Goal: Obtain resource: Download file/media

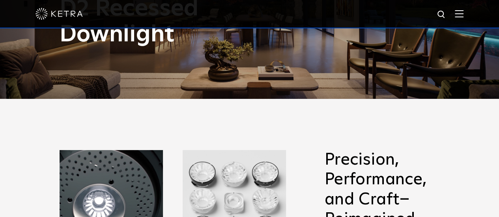
scroll to position [197, 0]
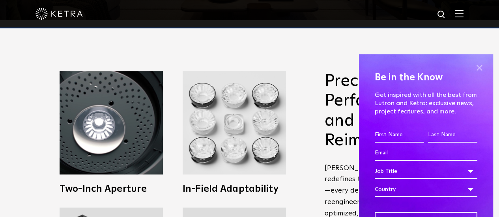
click at [473, 66] on span at bounding box center [479, 68] width 12 height 12
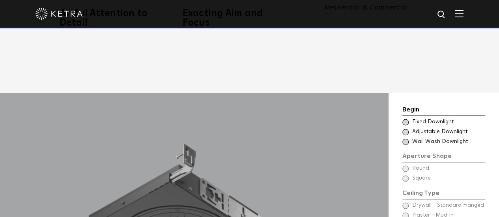
scroll to position [552, 0]
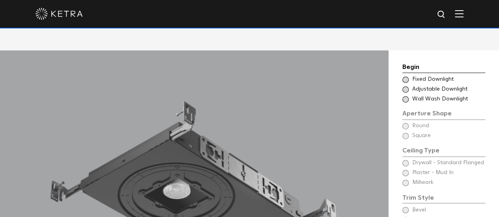
click at [406, 96] on span at bounding box center [405, 99] width 6 height 6
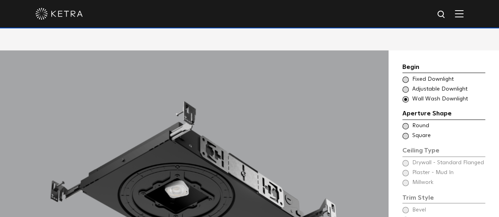
click at [406, 86] on span at bounding box center [405, 89] width 6 height 6
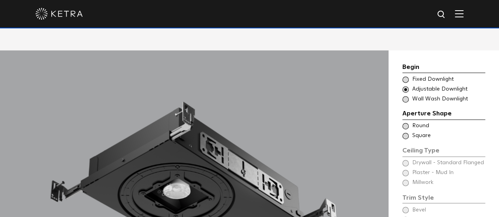
click at [406, 96] on span at bounding box center [405, 99] width 6 height 6
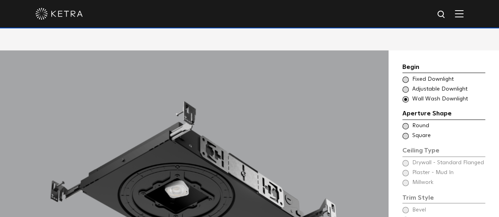
click at [406, 86] on span at bounding box center [405, 89] width 6 height 6
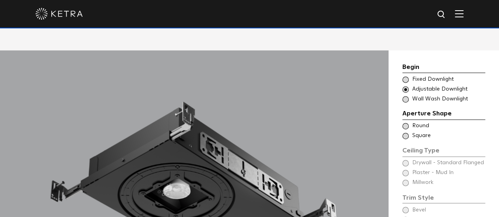
click at [406, 77] on span at bounding box center [405, 80] width 6 height 6
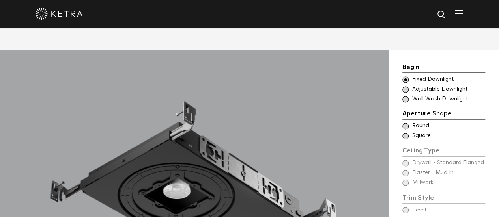
click at [406, 86] on span at bounding box center [405, 89] width 6 height 6
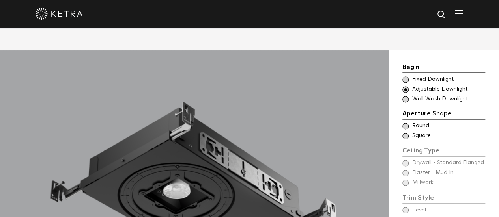
click at [406, 96] on span at bounding box center [405, 99] width 6 height 6
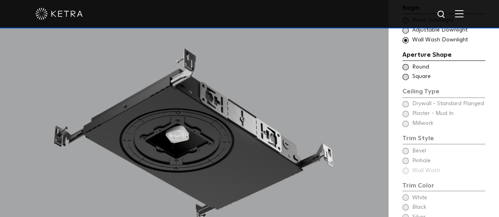
scroll to position [592, 0]
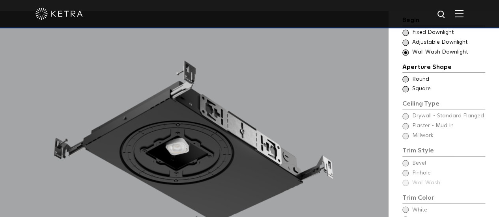
click at [406, 76] on span at bounding box center [405, 79] width 6 height 6
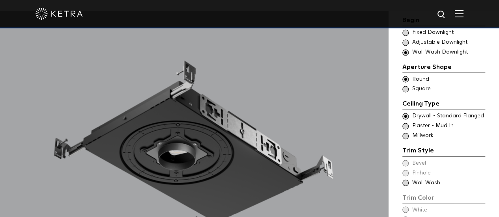
click at [406, 123] on span at bounding box center [405, 126] width 6 height 6
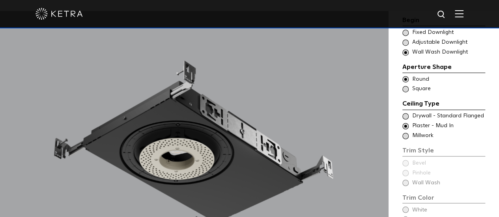
click at [406, 133] on span at bounding box center [405, 136] width 6 height 6
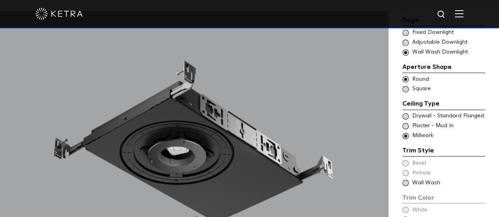
click at [404, 113] on span at bounding box center [405, 116] width 6 height 6
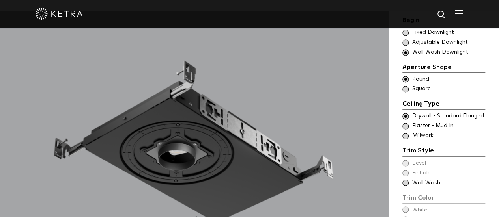
click at [405, 180] on span at bounding box center [405, 183] width 6 height 6
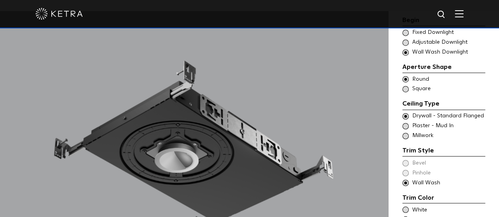
scroll to position [552, 0]
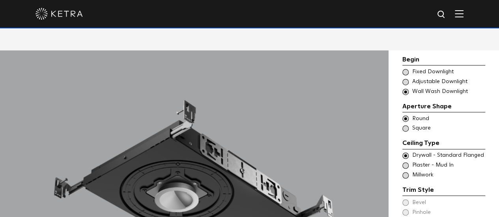
click at [408, 78] on div "Choose Aperture Shape Adjustable Downlight" at bounding box center [443, 82] width 83 height 8
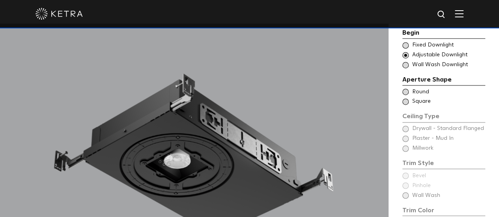
scroll to position [592, 0]
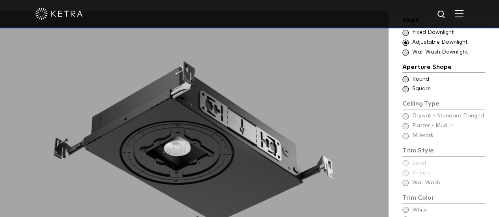
click at [406, 76] on span at bounding box center [405, 79] width 6 height 6
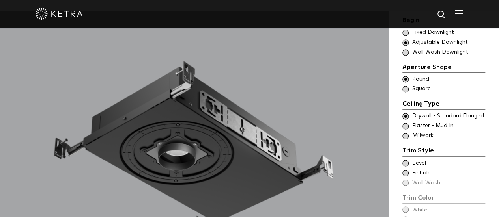
click at [406, 123] on span at bounding box center [405, 126] width 6 height 6
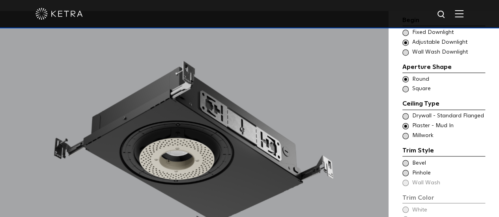
click at [405, 133] on span at bounding box center [405, 136] width 6 height 6
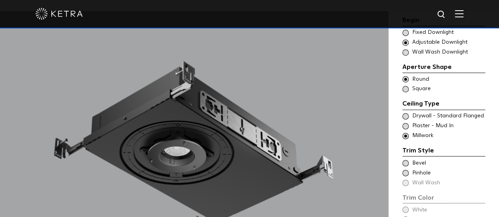
click at [405, 113] on span at bounding box center [405, 116] width 6 height 6
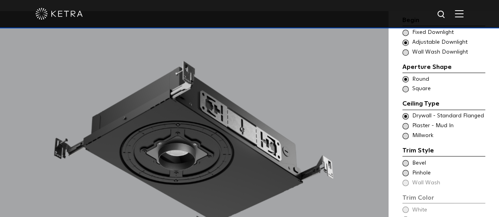
click at [406, 133] on span at bounding box center [405, 136] width 6 height 6
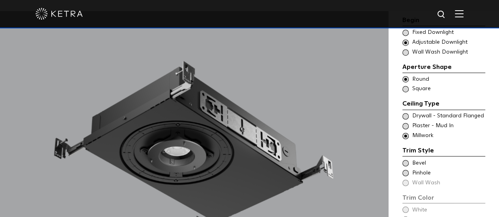
click at [408, 113] on span at bounding box center [405, 116] width 6 height 6
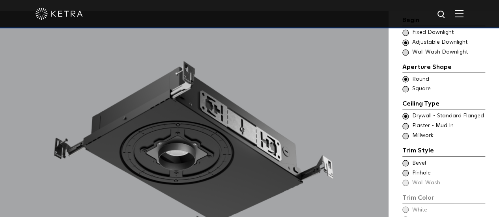
click at [406, 170] on span at bounding box center [405, 173] width 6 height 6
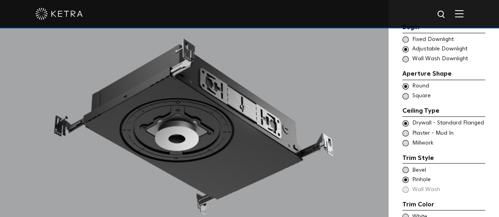
scroll to position [631, 0]
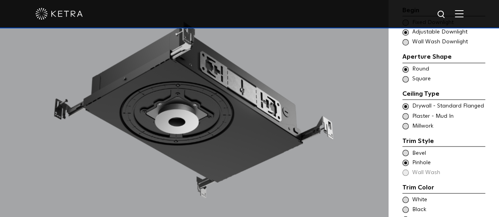
click at [407, 150] on span at bounding box center [405, 153] width 6 height 6
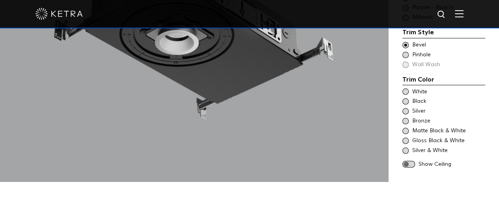
scroll to position [671, 0]
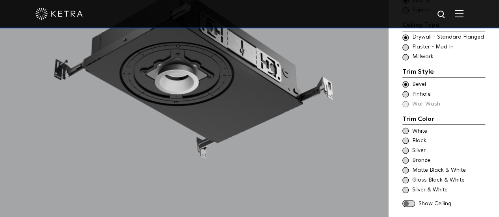
click at [408, 200] on span at bounding box center [408, 203] width 13 height 7
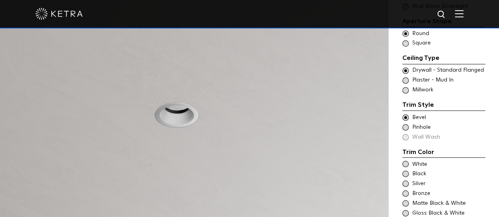
scroll to position [592, 0]
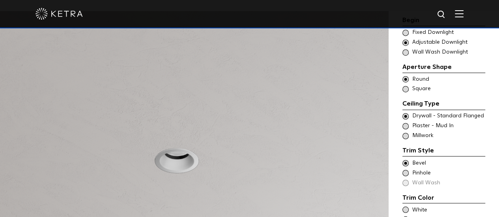
click at [406, 133] on span at bounding box center [405, 136] width 6 height 6
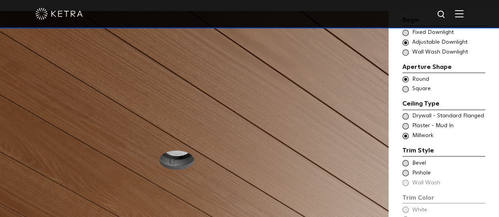
click at [405, 123] on span at bounding box center [405, 126] width 6 height 6
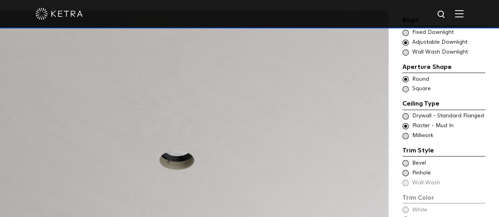
click at [405, 113] on span at bounding box center [405, 116] width 6 height 6
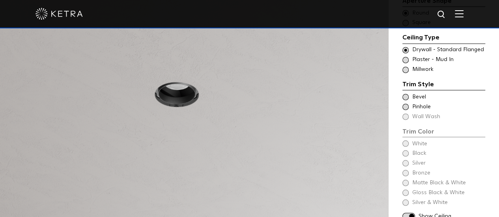
scroll to position [671, 0]
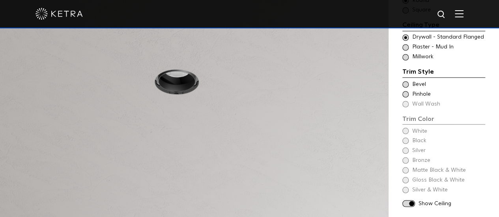
click at [407, 80] on div "Trim Color - Round - Flanged Bevel" at bounding box center [443, 84] width 83 height 8
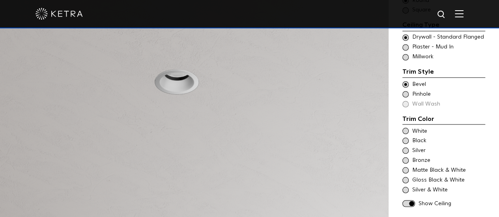
click at [406, 128] on span at bounding box center [405, 131] width 6 height 6
click at [406, 138] on span at bounding box center [405, 141] width 6 height 6
click at [405, 148] on span at bounding box center [405, 151] width 6 height 6
click at [405, 157] on span at bounding box center [405, 160] width 6 height 6
click at [408, 167] on span at bounding box center [405, 170] width 6 height 6
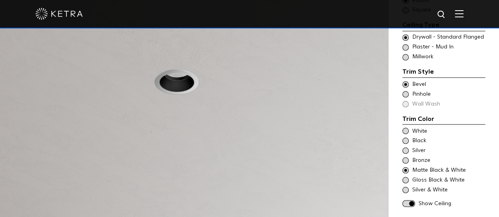
click at [407, 177] on span at bounding box center [405, 180] width 6 height 6
click at [407, 187] on span at bounding box center [405, 190] width 6 height 6
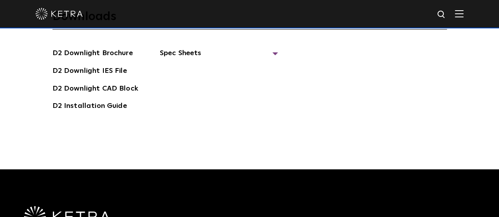
scroll to position [1933, 0]
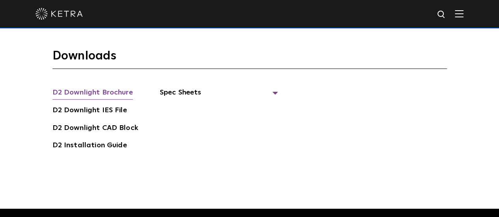
click at [88, 87] on link "D2 Downlight Brochure" at bounding box center [92, 93] width 80 height 13
click at [198, 87] on span "Spec Sheets" at bounding box center [219, 95] width 118 height 17
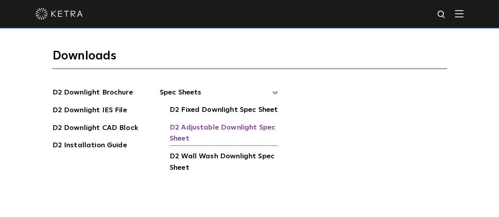
click at [249, 122] on link "D2 Adjustable Downlight Spec Sheet" at bounding box center [224, 134] width 108 height 24
